Goal: Transaction & Acquisition: Purchase product/service

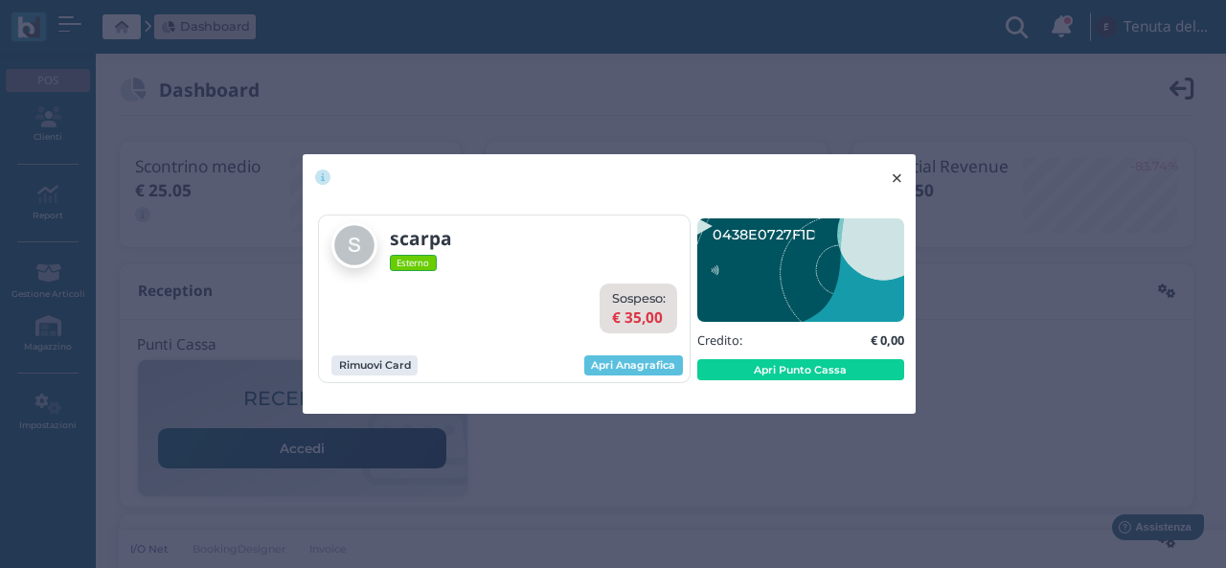
click at [903, 175] on span "×" at bounding box center [897, 178] width 14 height 25
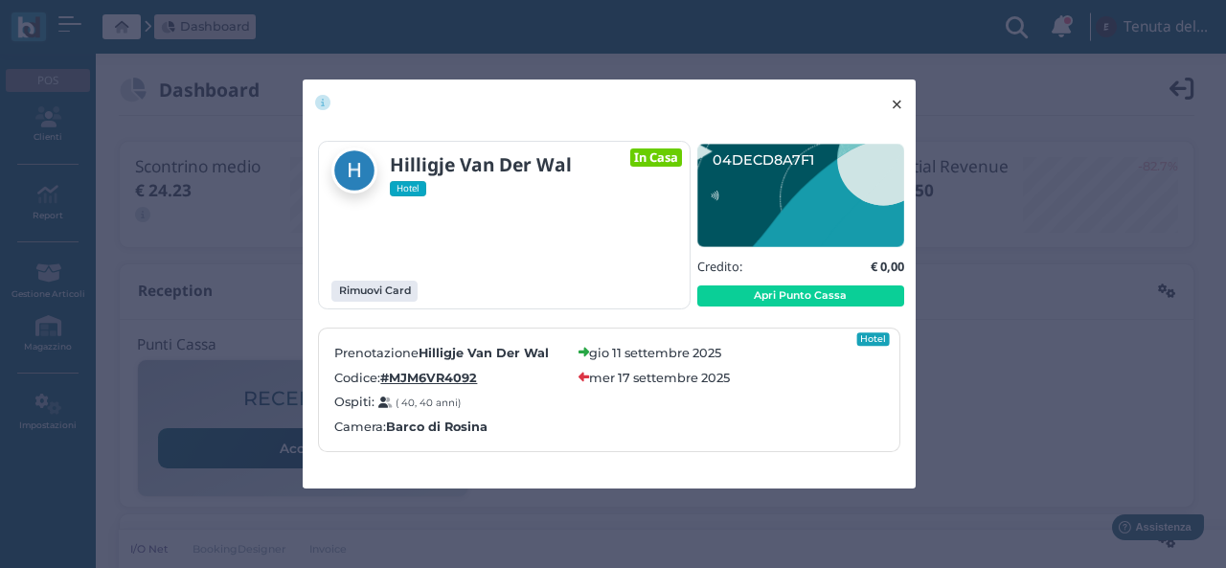
click at [899, 101] on span "×" at bounding box center [897, 104] width 14 height 25
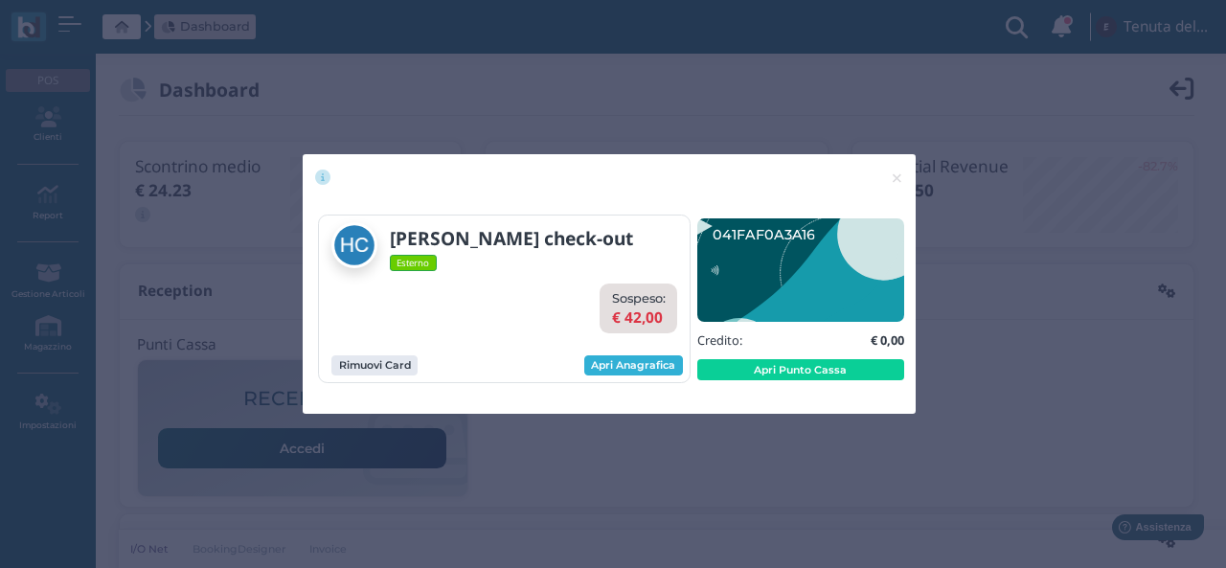
click at [643, 369] on link "Apri Anagrafica" at bounding box center [633, 365] width 99 height 21
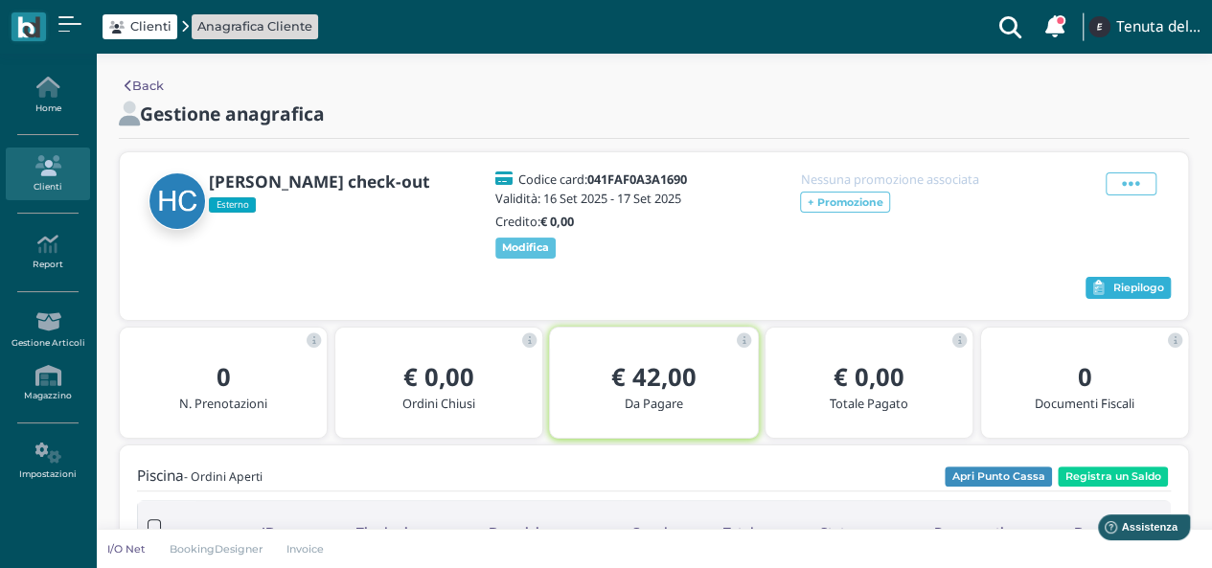
click at [1129, 292] on span "Riepilogo" at bounding box center [1138, 288] width 51 height 13
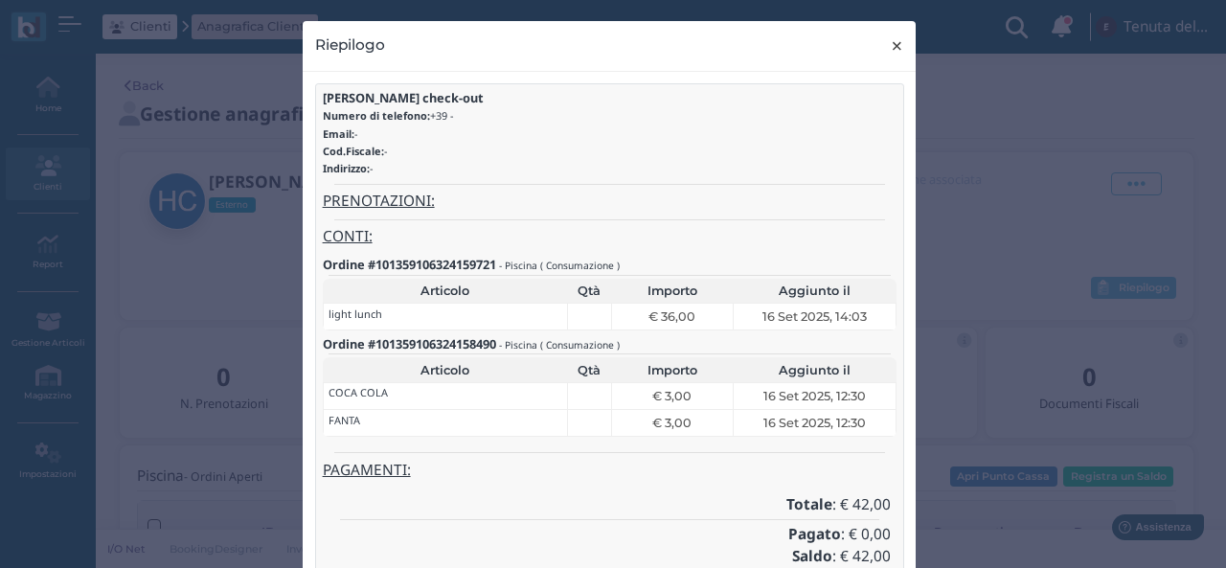
click at [890, 51] on span "×" at bounding box center [897, 46] width 14 height 25
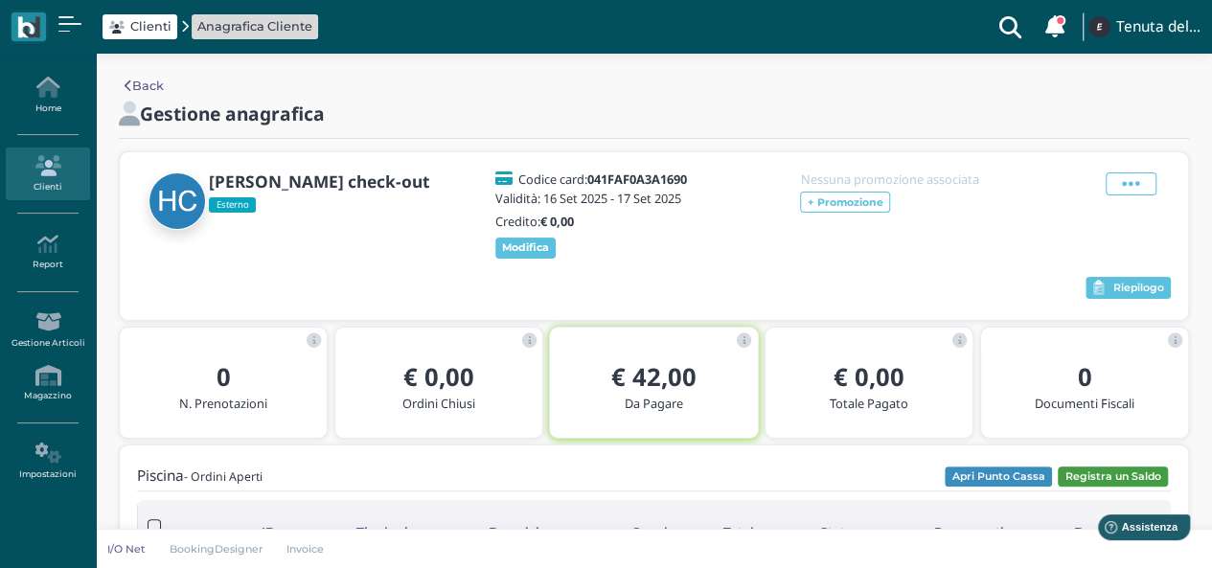
click at [1094, 469] on button "Registra un Saldo" at bounding box center [1113, 477] width 110 height 21
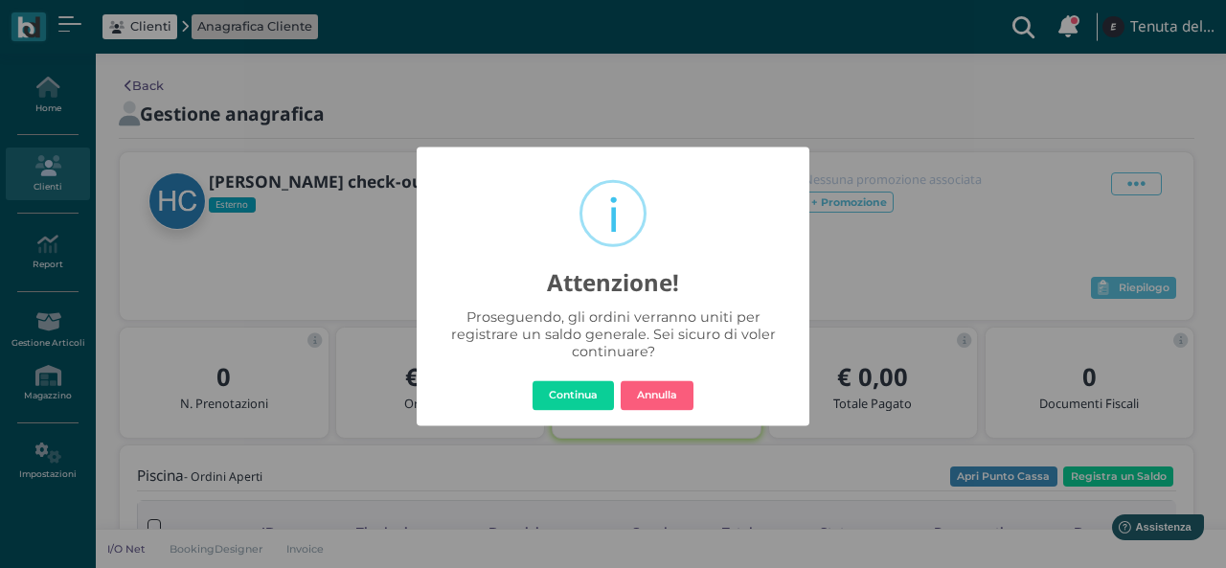
click at [575, 377] on div "× i Attenzione! Proseguendo, gli ordini verranno uniti per registrare un saldo …" at bounding box center [613, 287] width 393 height 280
click at [577, 388] on button "Continua" at bounding box center [573, 395] width 81 height 31
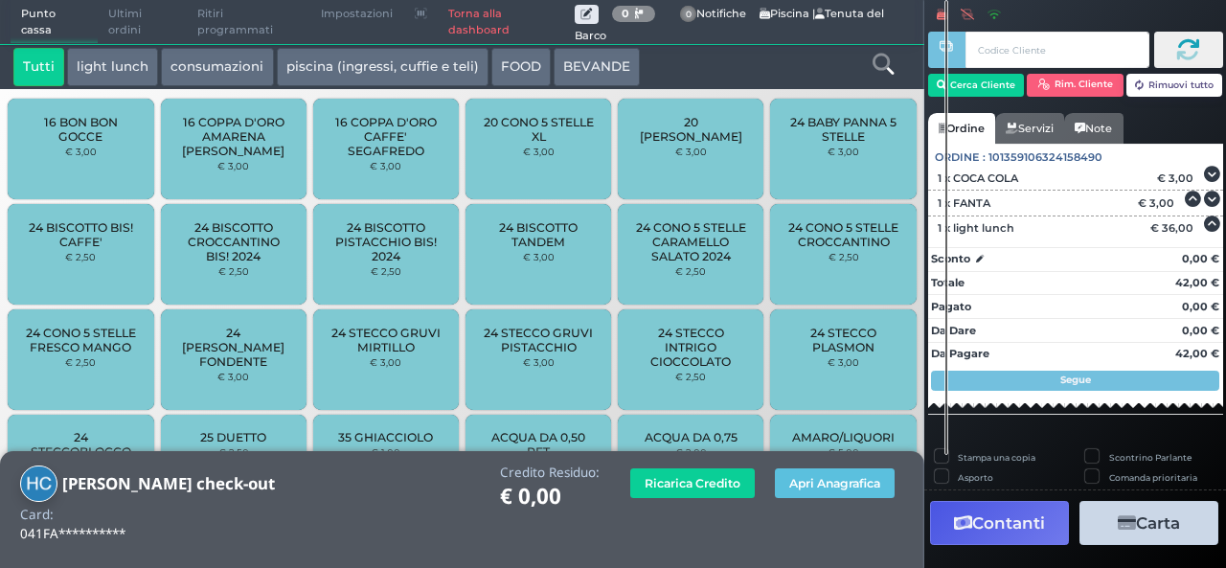
click at [1101, 514] on button "Carta" at bounding box center [1149, 522] width 139 height 43
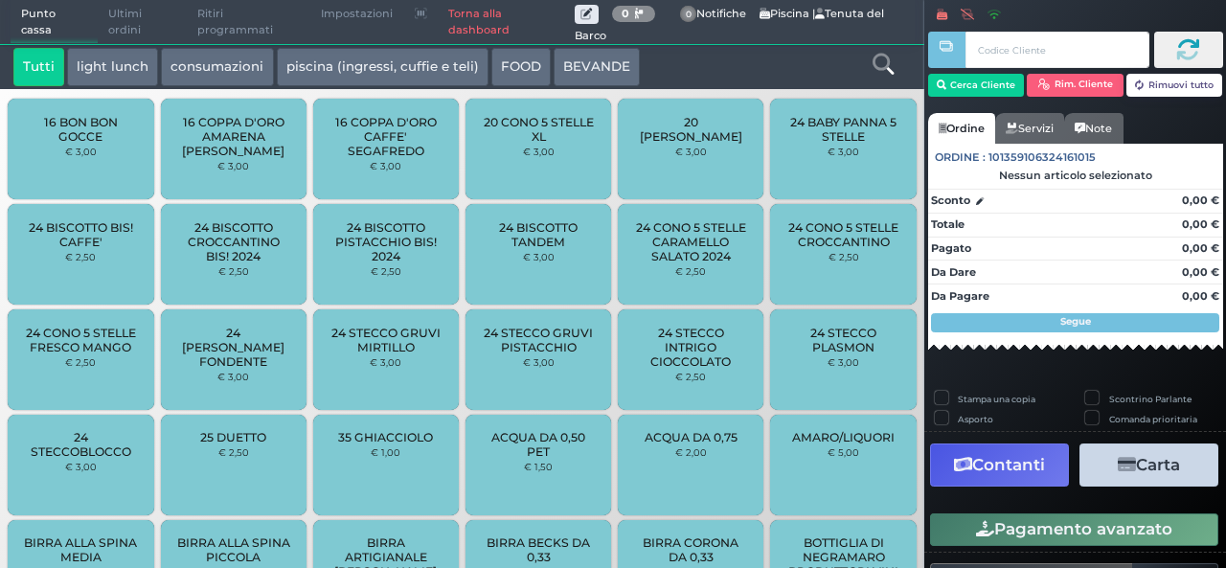
click at [899, 474] on div "AMARO/LIQUORI € 5,00" at bounding box center [843, 465] width 146 height 101
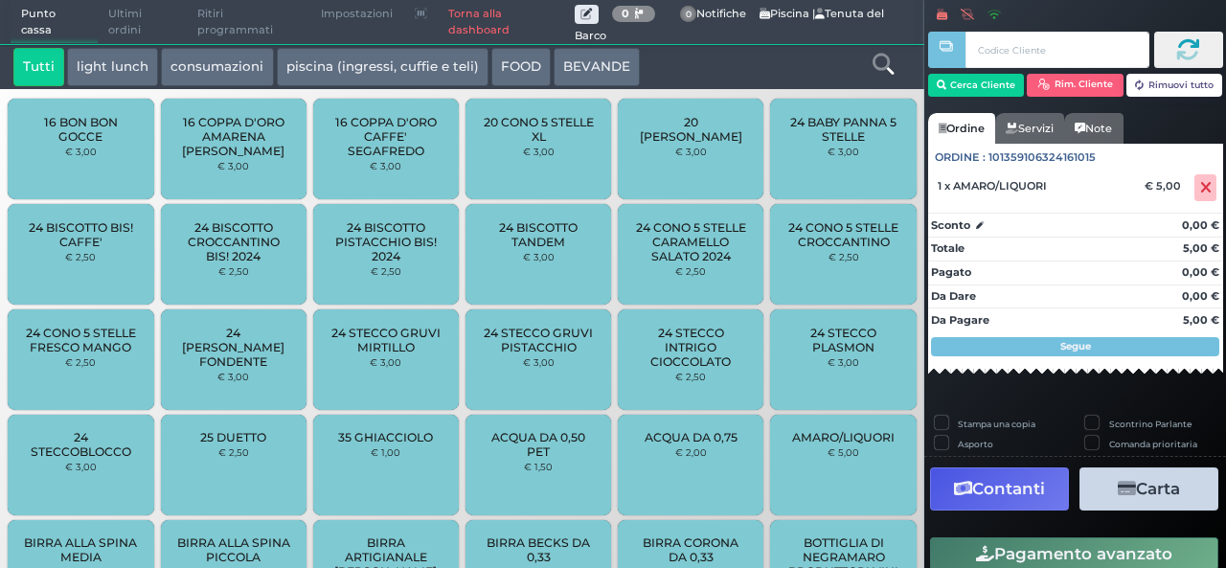
click at [899, 474] on div "AMARO/LIQUORI € 5,00" at bounding box center [843, 465] width 146 height 101
